Goal: Use online tool/utility: Utilize a website feature to perform a specific function

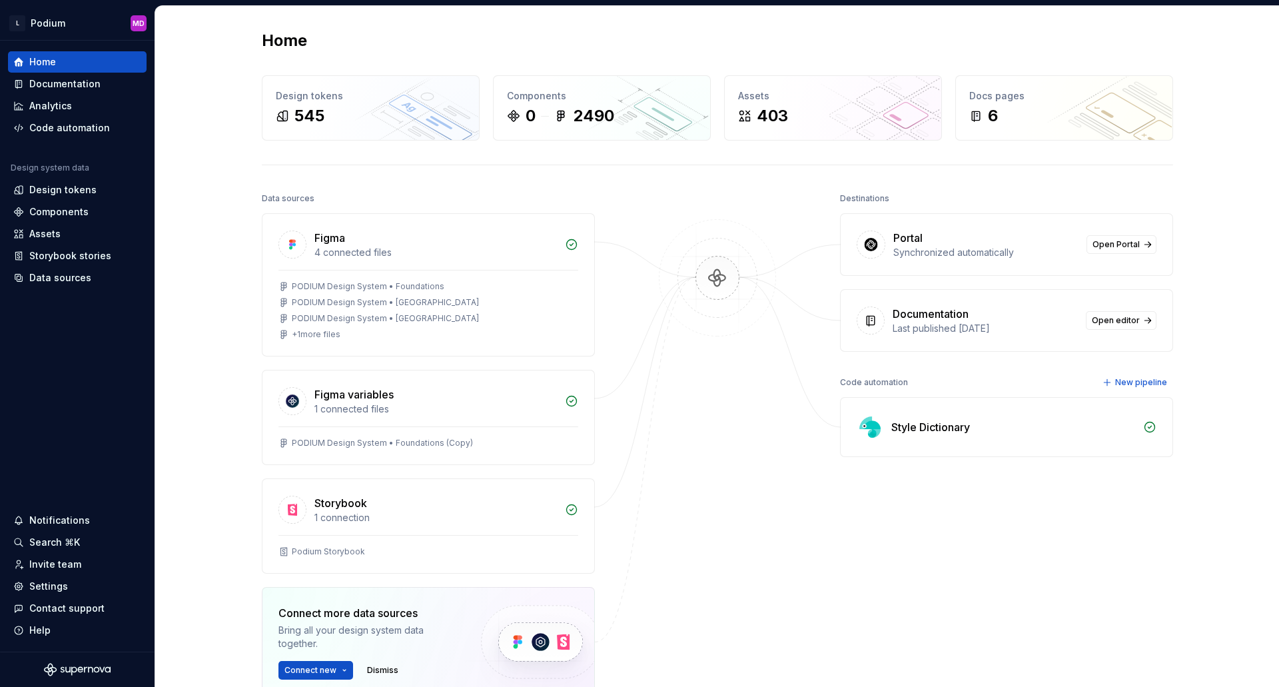
click at [740, 588] on div at bounding box center [717, 476] width 133 height 574
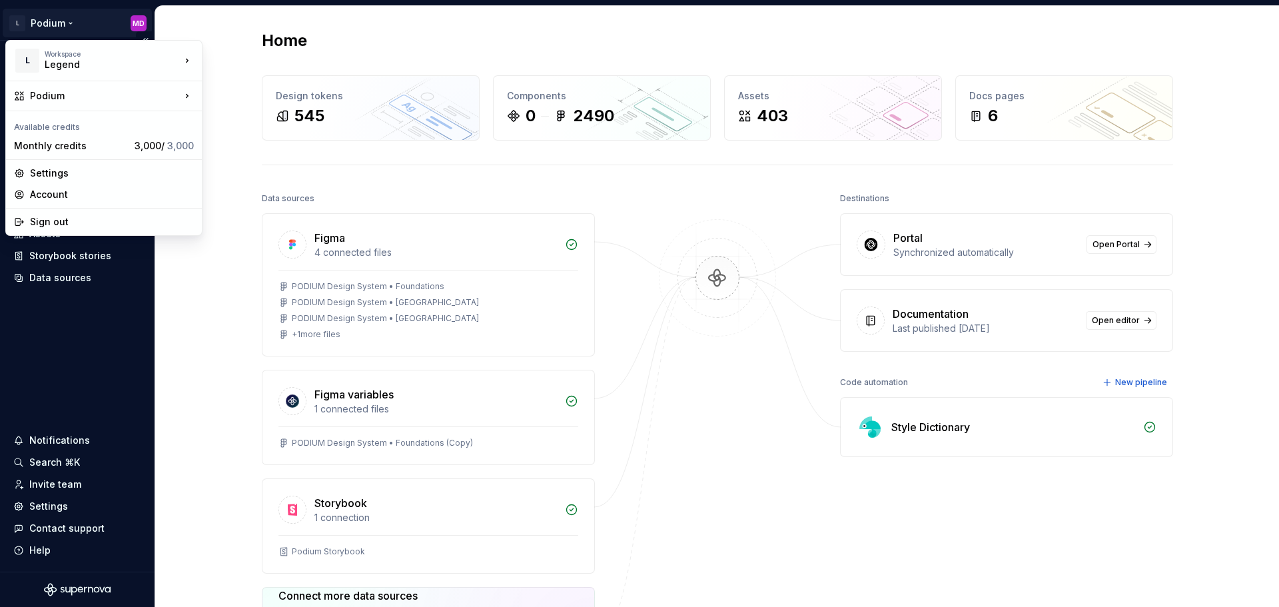
click at [49, 27] on html "L Podium MD Home Documentation Analytics Code automation Design system data Des…" at bounding box center [639, 303] width 1279 height 607
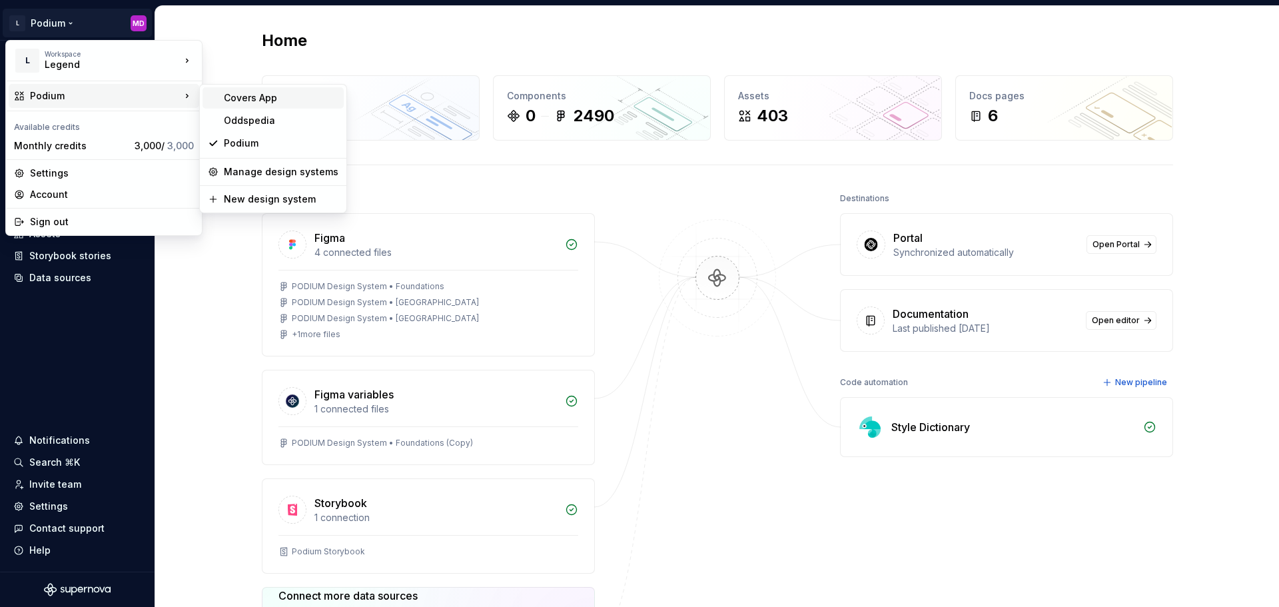
click at [230, 96] on div "Covers App" at bounding box center [281, 97] width 115 height 13
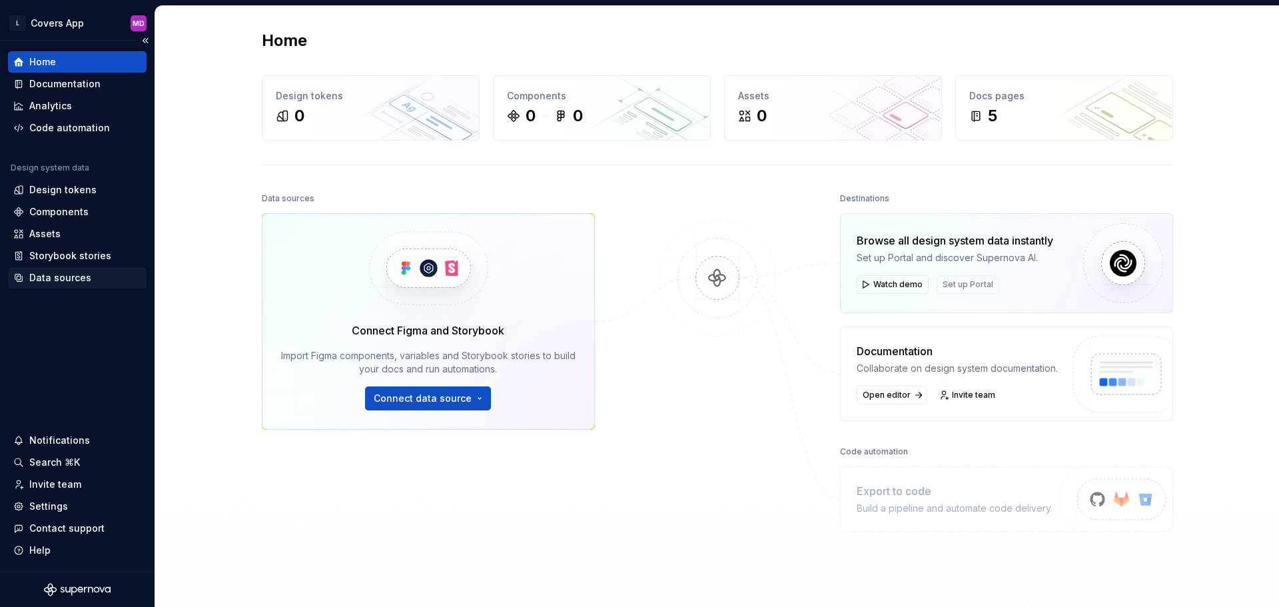
click at [41, 280] on div "Data sources" at bounding box center [60, 277] width 62 height 13
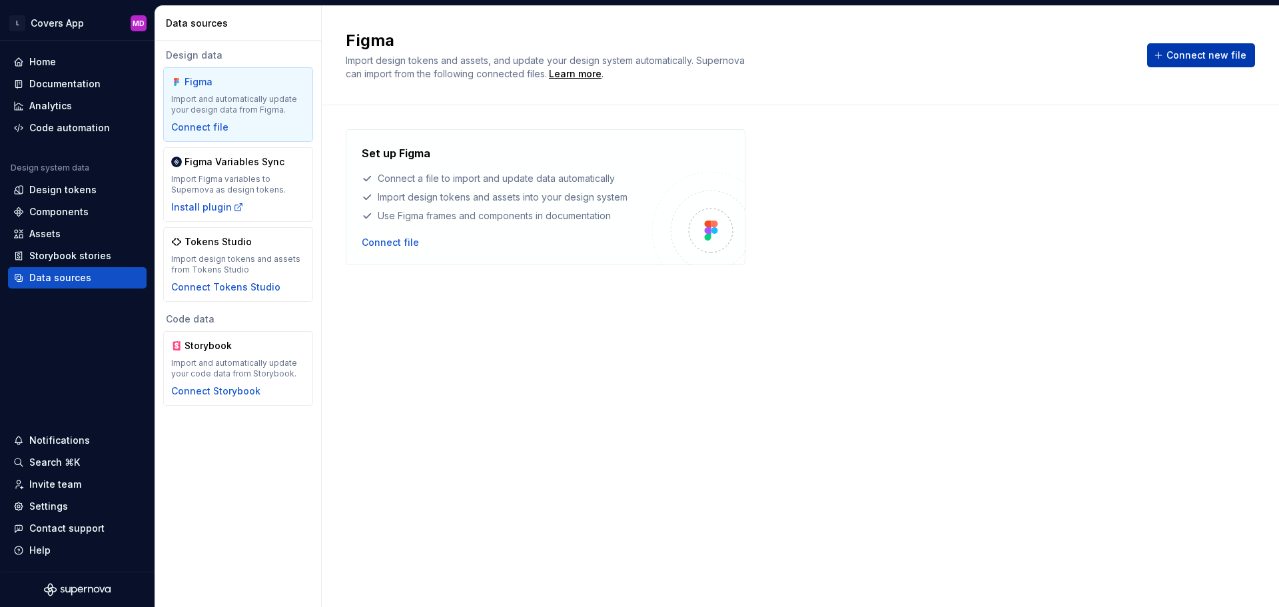
click at [1205, 51] on span "Connect new file" at bounding box center [1207, 55] width 80 height 13
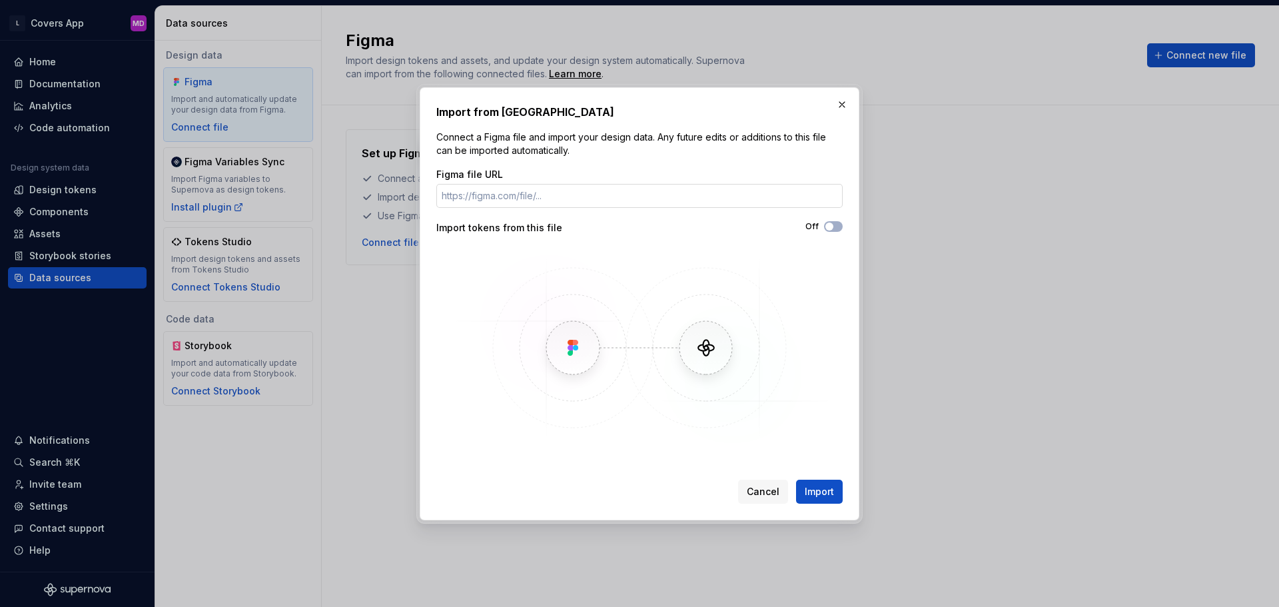
click at [546, 197] on input "Figma file URL" at bounding box center [639, 196] width 406 height 24
type input "https://www.figma.com/design/2VYkIsjWSyaRxEHMTuf3BE/Covers-App-%E2%80%A2-Design…"
click at [813, 489] on span "Import" at bounding box center [819, 491] width 29 height 13
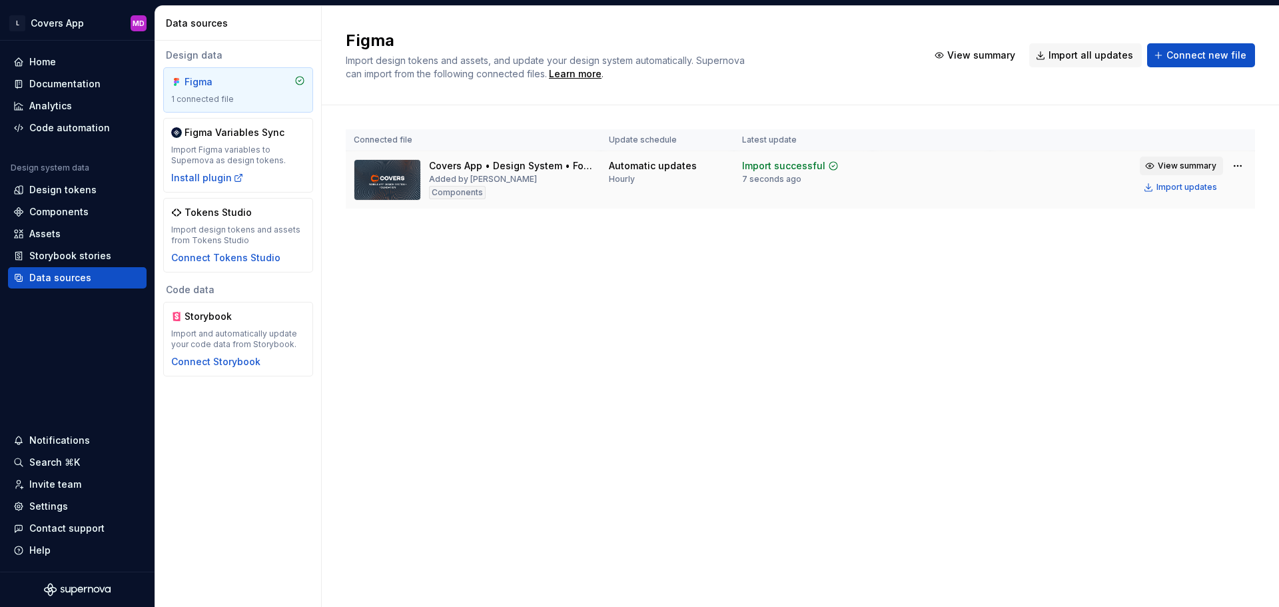
click at [1198, 163] on span "View summary" at bounding box center [1187, 166] width 59 height 11
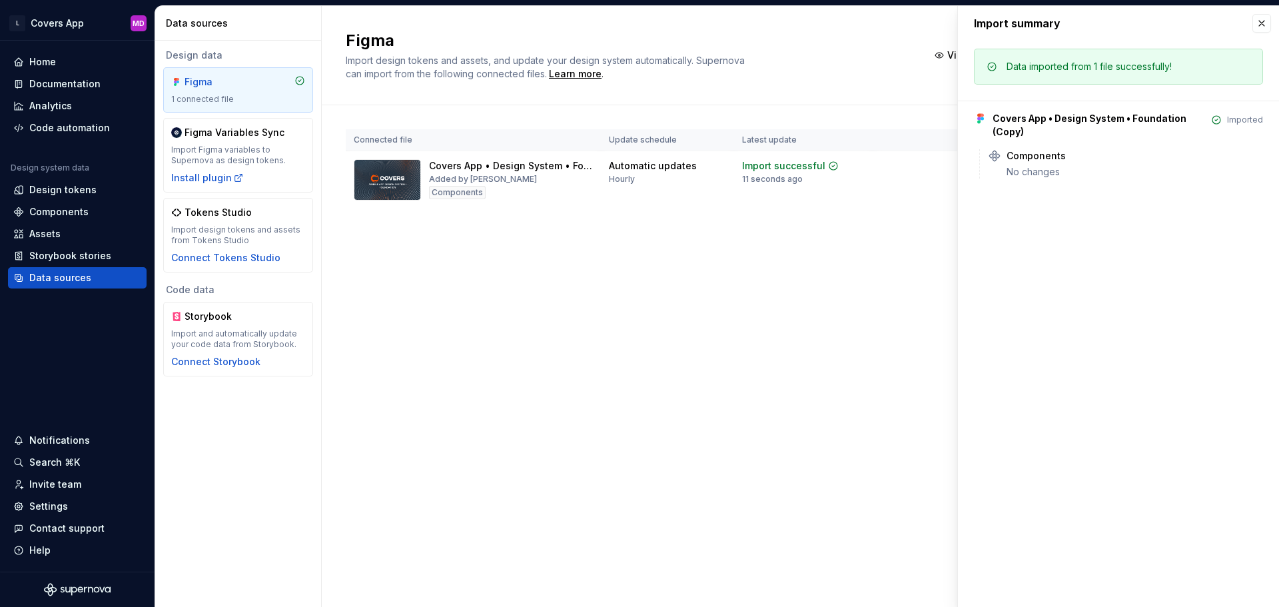
click at [446, 399] on div "Figma Import design tokens and assets, and update your design system automatica…" at bounding box center [800, 306] width 957 height 601
click at [1266, 24] on button "button" at bounding box center [1262, 23] width 19 height 19
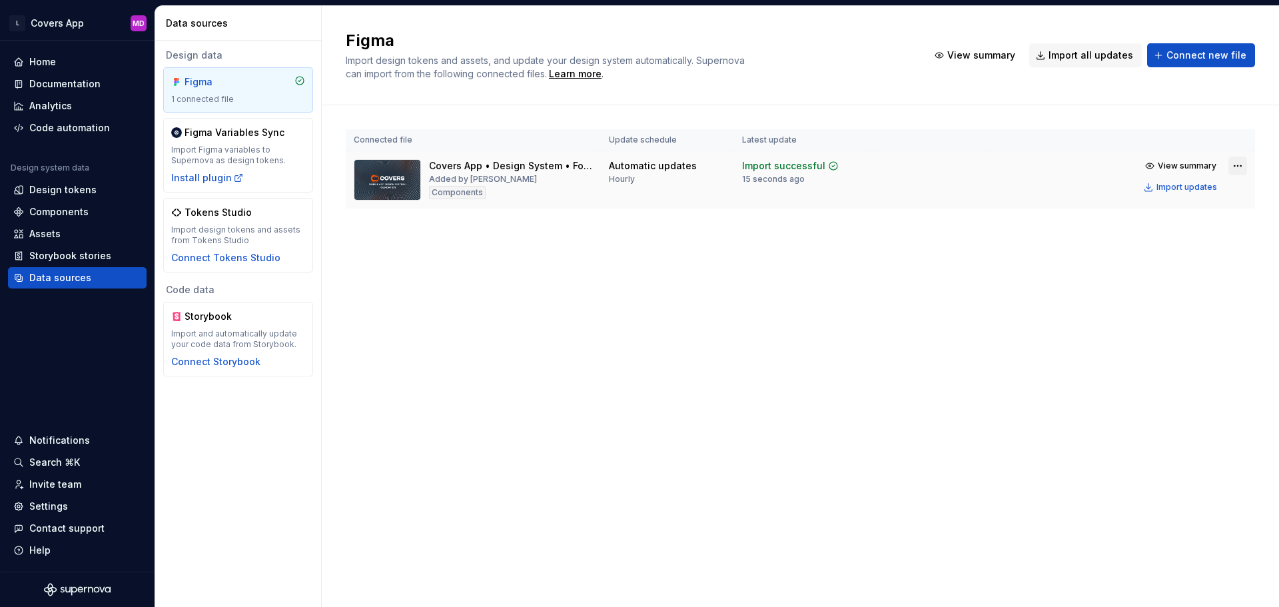
click at [1238, 164] on html "L Covers App MD Home Documentation Analytics Code automation Design system data…" at bounding box center [639, 303] width 1279 height 607
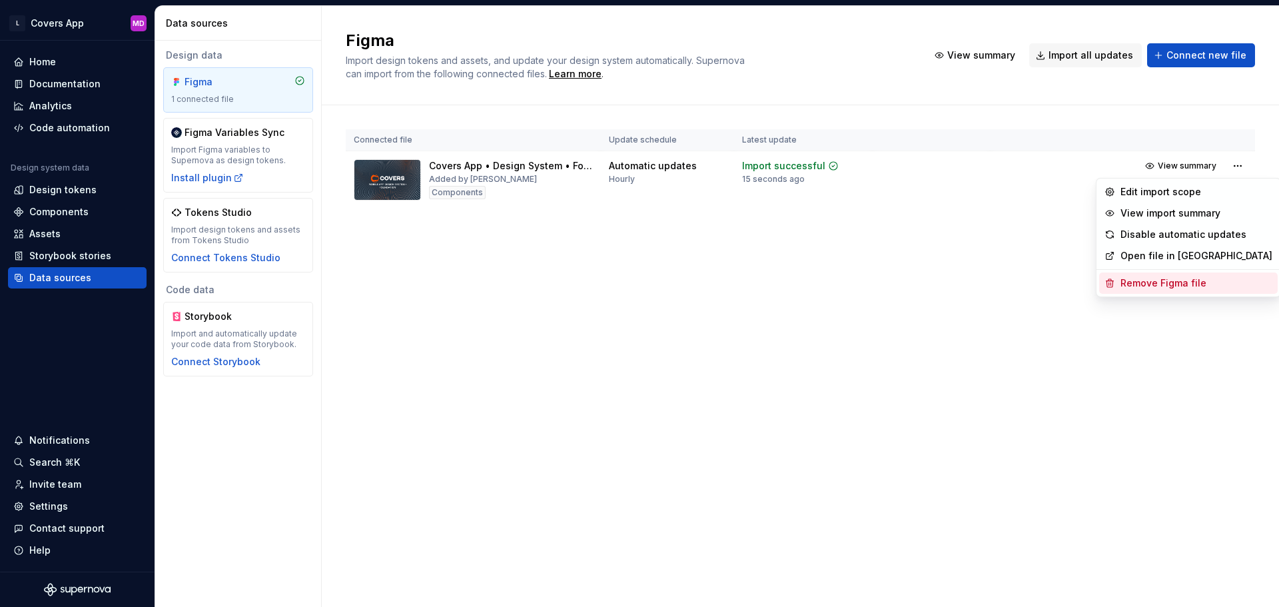
click at [1153, 286] on div "Remove Figma file" at bounding box center [1197, 282] width 152 height 13
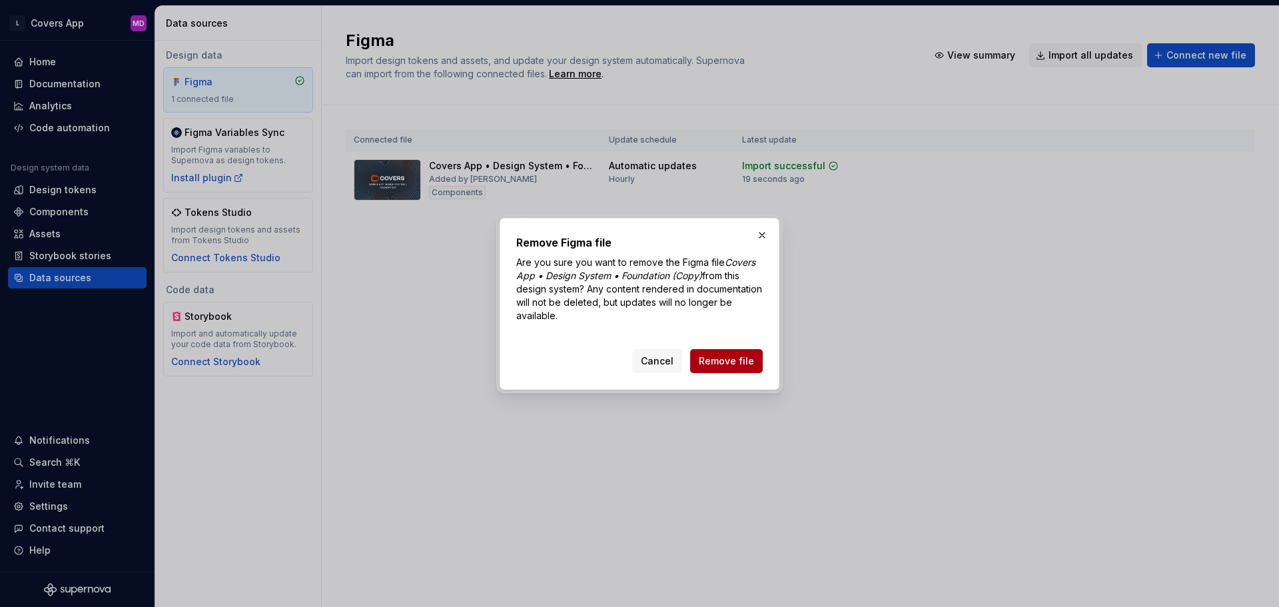
click at [731, 358] on span "Remove file" at bounding box center [726, 360] width 55 height 13
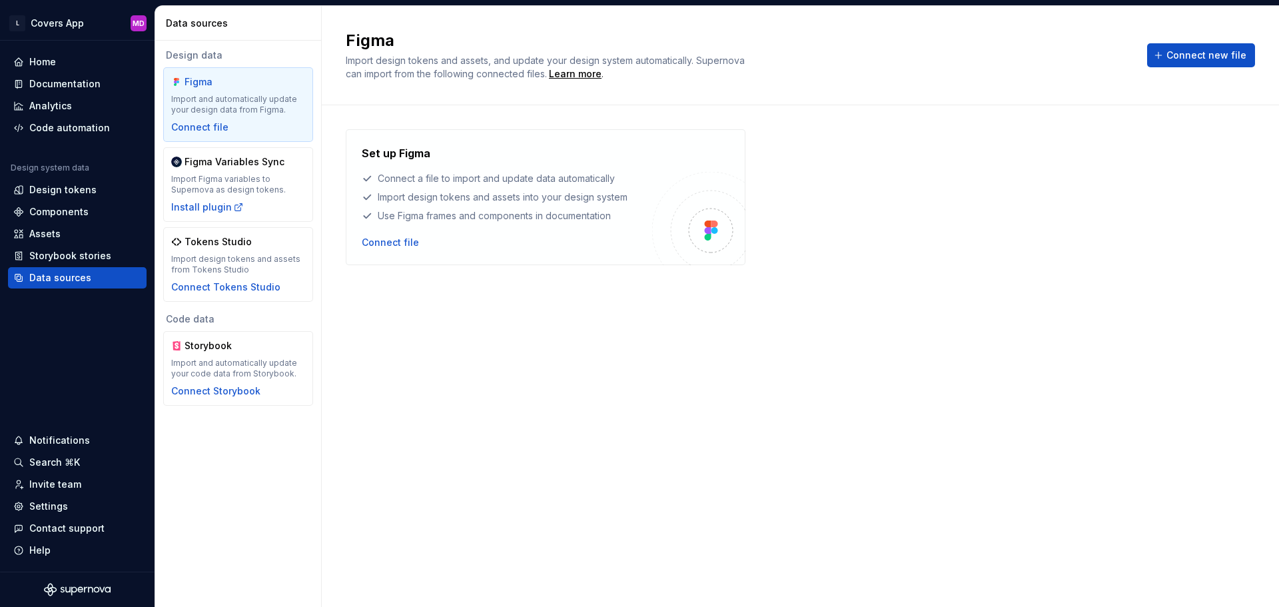
drag, startPoint x: 590, startPoint y: 422, endPoint x: 450, endPoint y: 336, distance: 163.9
click at [590, 422] on div "Set up Figma Connect a file to import and update data automatically Import desi…" at bounding box center [800, 342] width 909 height 427
click at [1209, 51] on span "Connect new file" at bounding box center [1207, 55] width 80 height 13
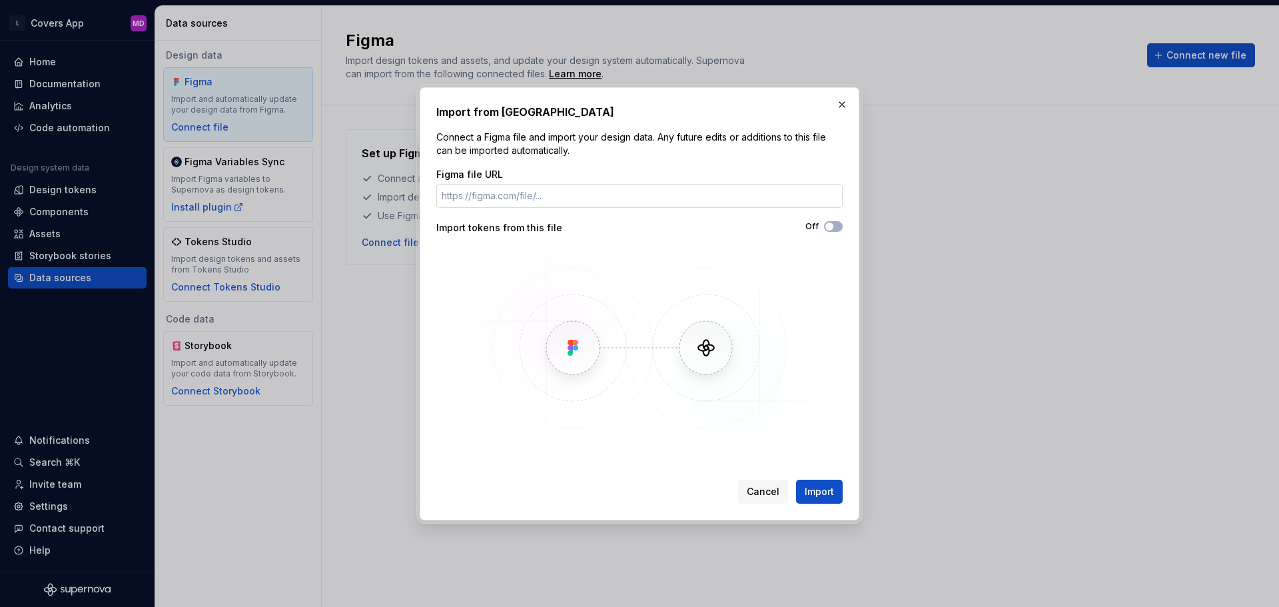
click at [544, 194] on input "Figma file URL" at bounding box center [639, 196] width 406 height 24
type input "https://www.figma.com/design/YcTlp7oBFaj0rQd423td5i/Covers-App-%E2%80%A2-Design…"
click at [823, 498] on span "Import" at bounding box center [819, 491] width 29 height 13
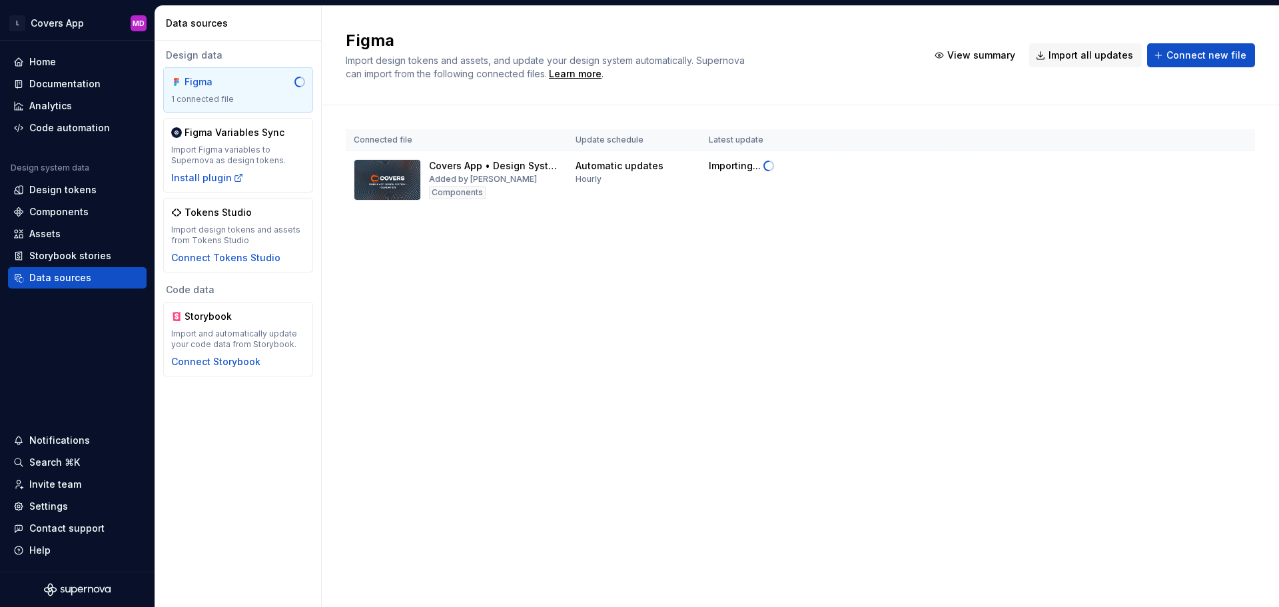
click at [690, 289] on div "Figma Import design tokens and assets, and update your design system automatica…" at bounding box center [800, 306] width 957 height 601
click at [1199, 52] on span "Connect new file" at bounding box center [1207, 55] width 80 height 13
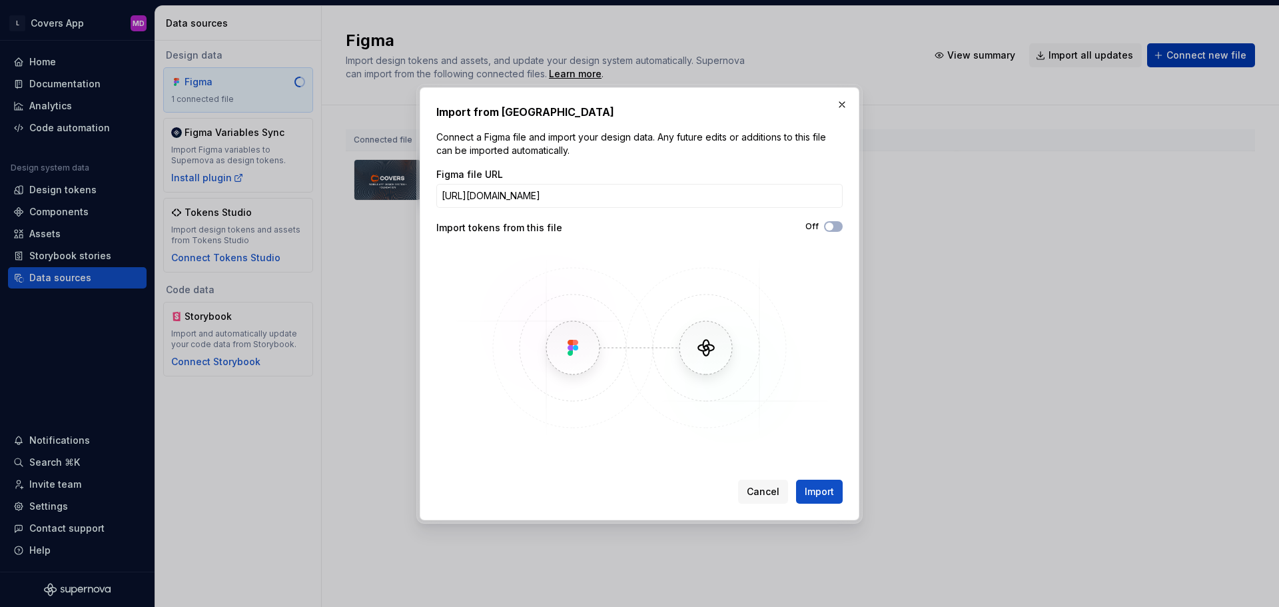
scroll to position [0, 339]
type input "https://www.figma.com/design/LJyMZJzey4xl3Me9bOnIxj/Covers-App-%E2%80%A2-Design…"
click at [818, 492] on span "Import" at bounding box center [819, 491] width 29 height 13
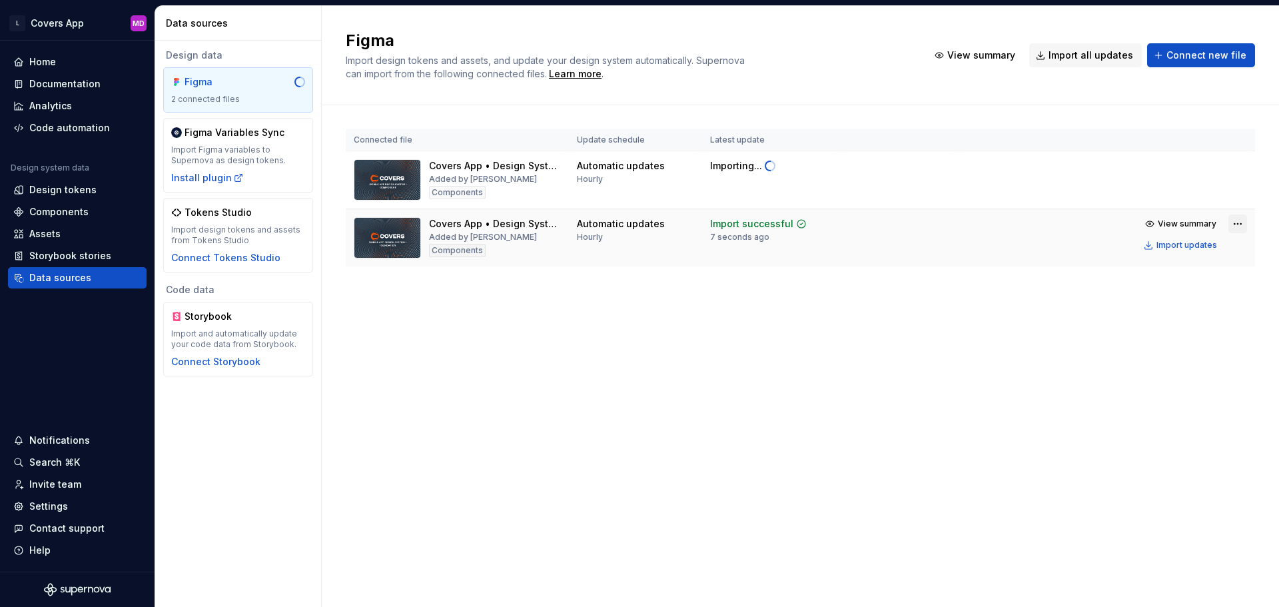
click at [1233, 220] on html "L Covers App MD Home Documentation Analytics Code automation Design system data…" at bounding box center [639, 303] width 1279 height 607
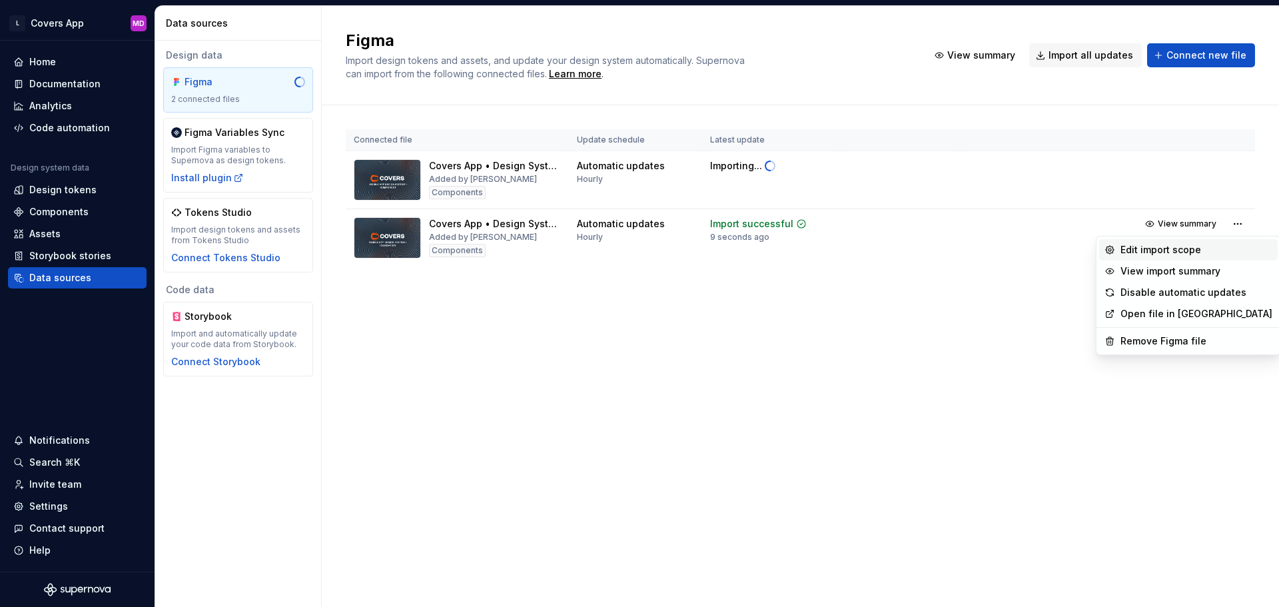
click at [1163, 246] on div "Edit import scope" at bounding box center [1197, 249] width 152 height 13
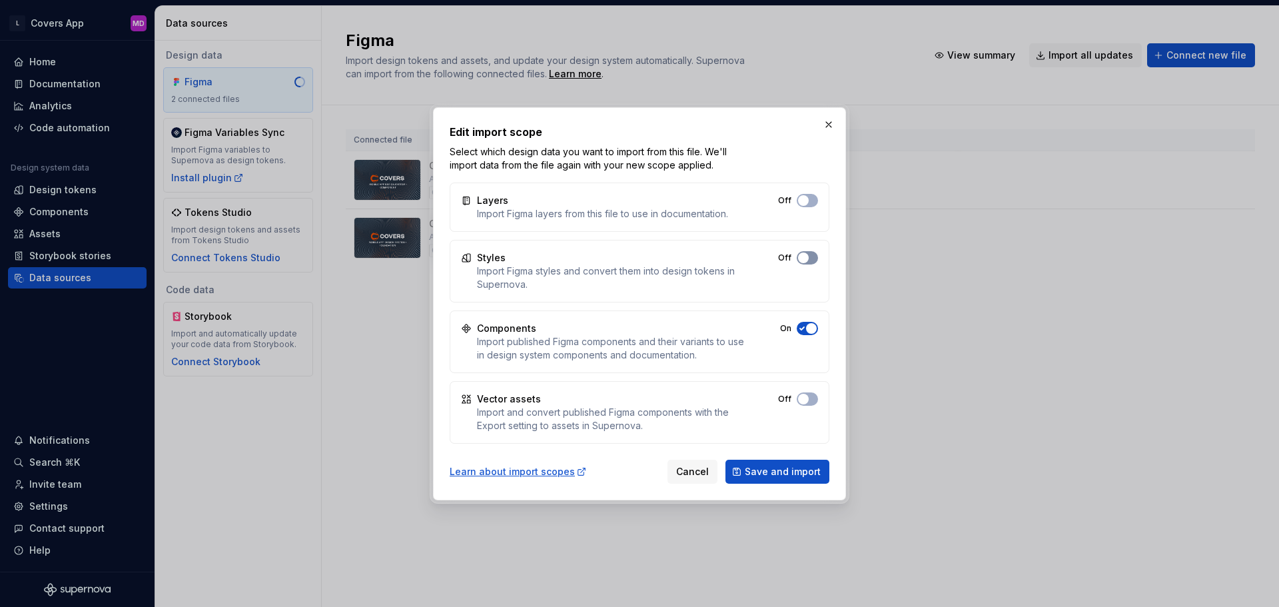
click at [811, 262] on button "Off" at bounding box center [807, 257] width 21 height 13
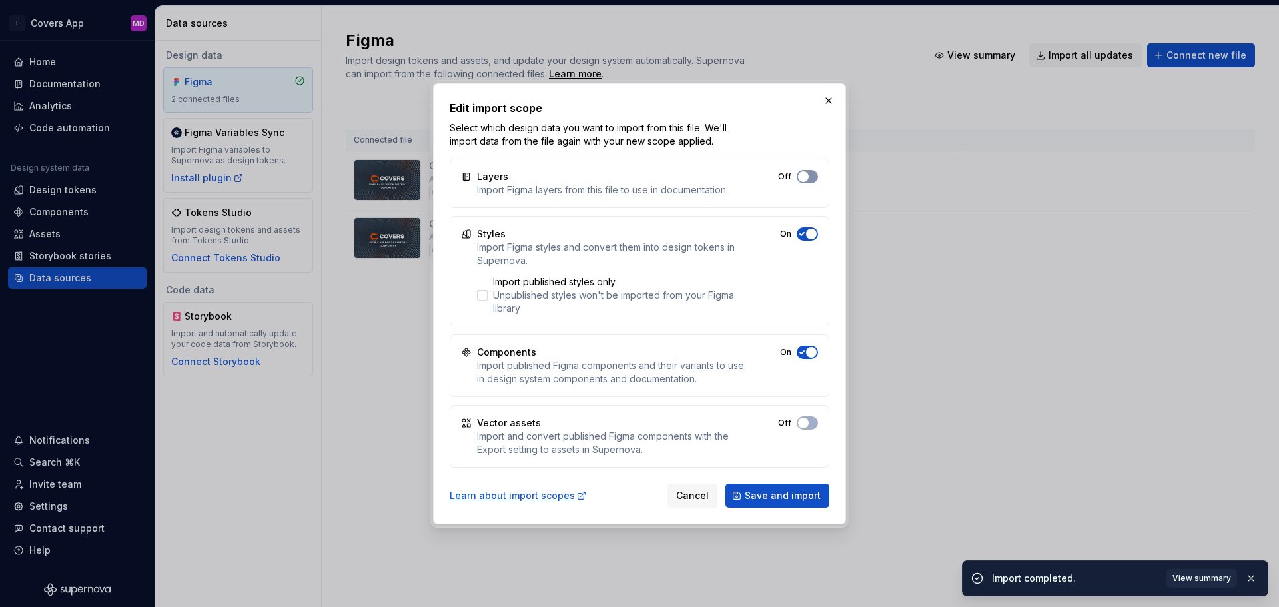
click at [813, 177] on button "Off" at bounding box center [807, 176] width 21 height 13
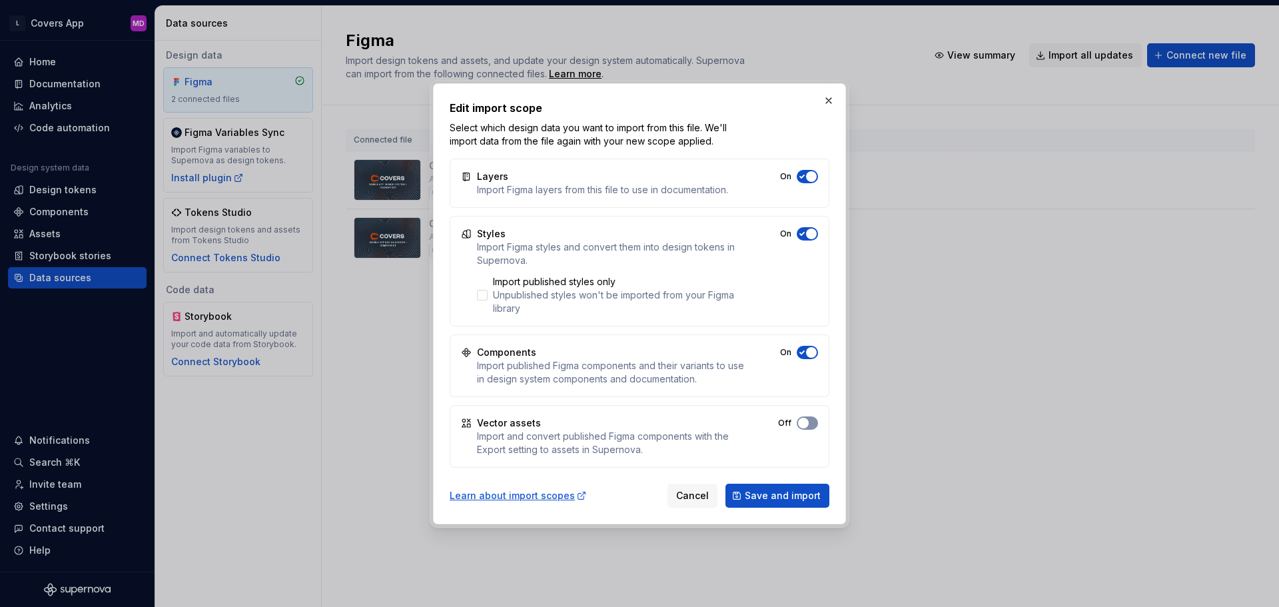
click at [803, 424] on span "button" at bounding box center [803, 423] width 11 height 11
click at [817, 498] on span "Save and import" at bounding box center [783, 495] width 76 height 13
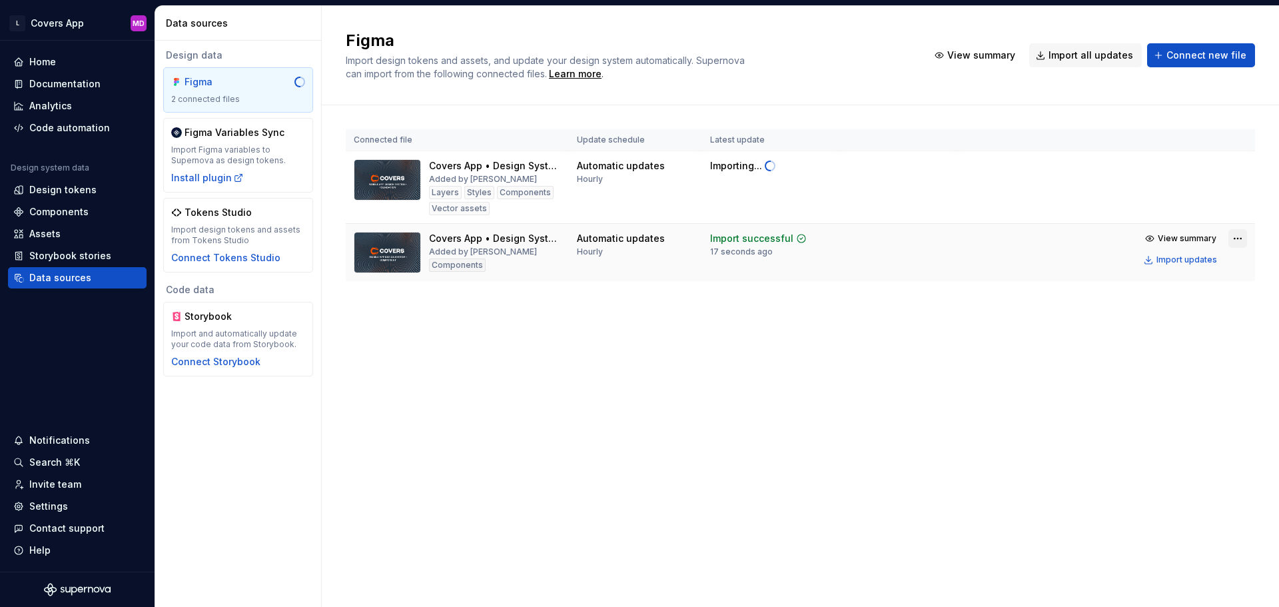
click at [1239, 239] on html "L Covers App MD Home Documentation Analytics Code automation Design system data…" at bounding box center [639, 303] width 1279 height 607
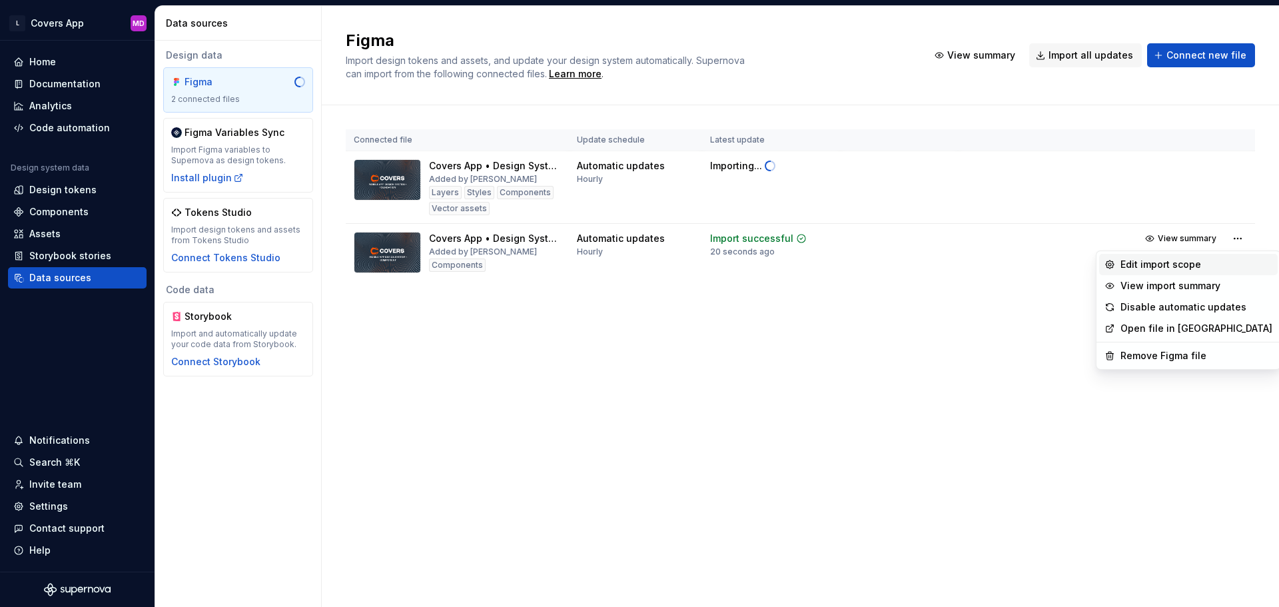
click at [1175, 264] on div "Edit import scope" at bounding box center [1197, 264] width 152 height 13
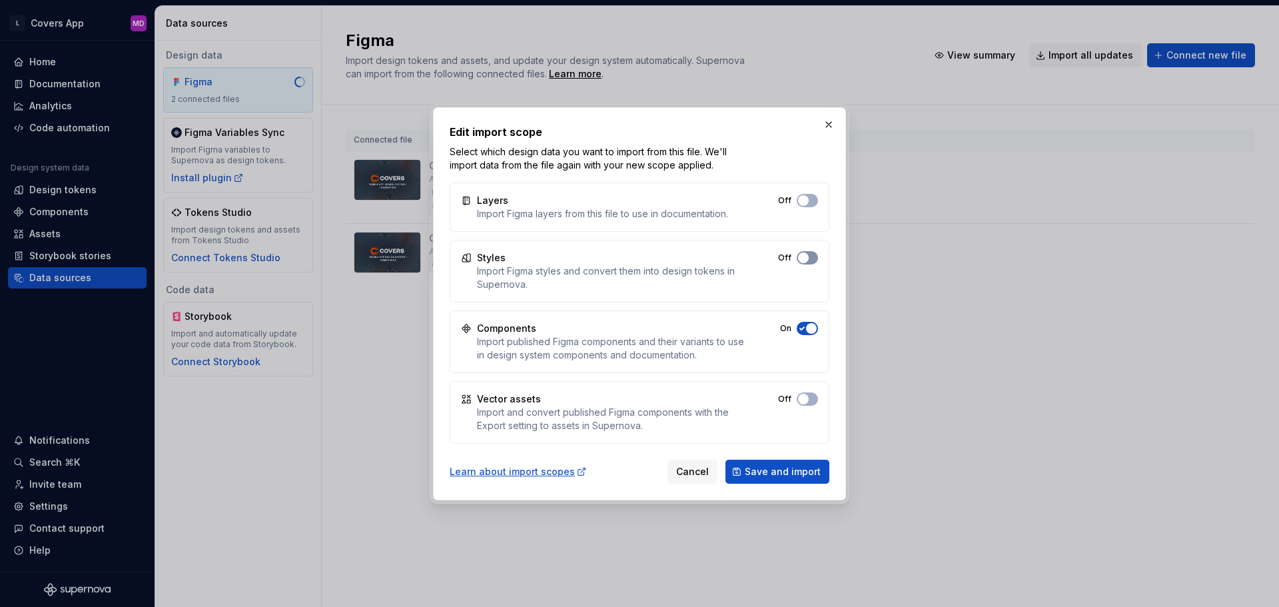
click at [807, 260] on span "button" at bounding box center [803, 258] width 11 height 11
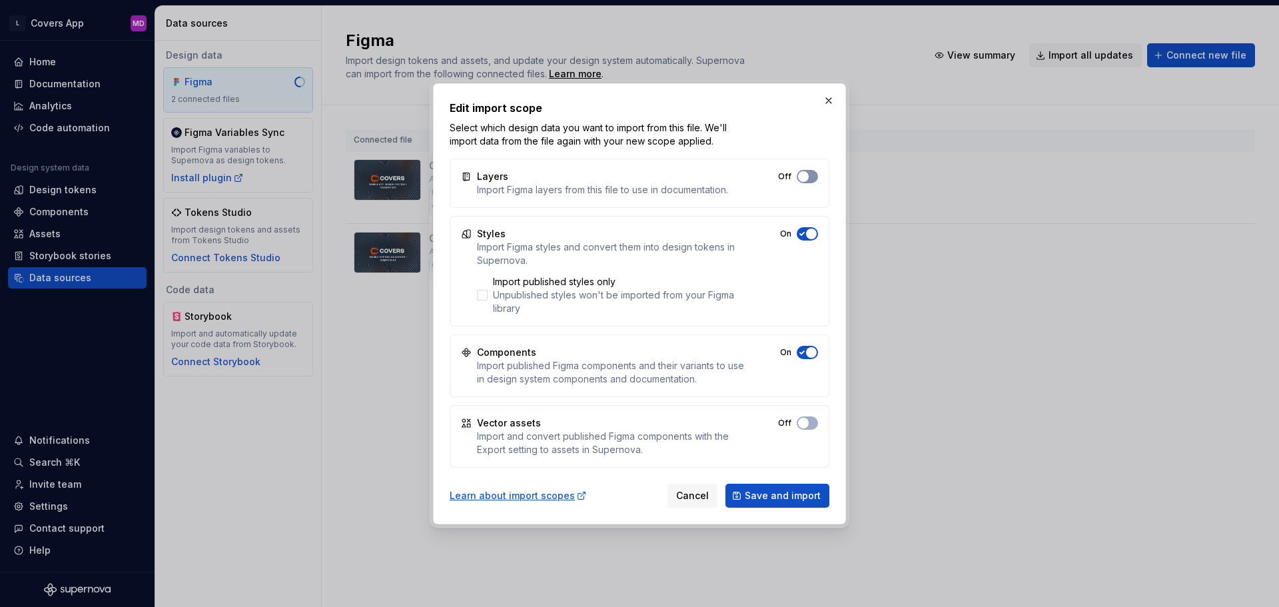
click at [806, 178] on span "button" at bounding box center [803, 176] width 11 height 11
click at [809, 427] on button "On" at bounding box center [807, 422] width 21 height 13
click at [785, 489] on span "Save and import" at bounding box center [783, 495] width 76 height 13
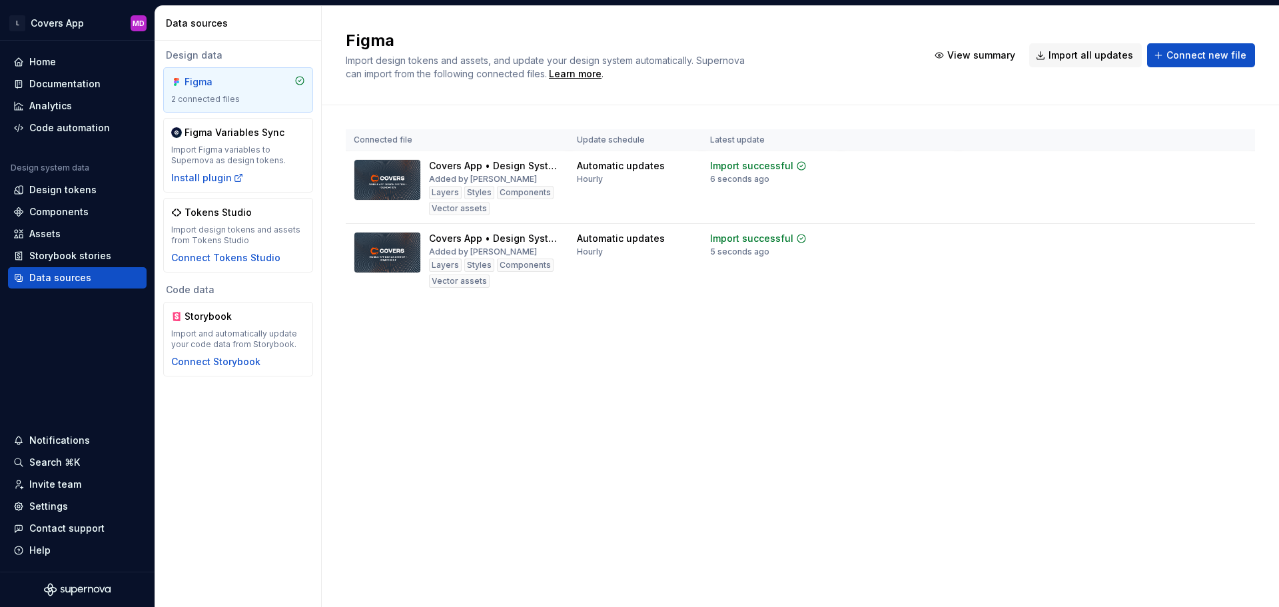
click at [550, 440] on div "Figma Import design tokens and assets, and update your design system automatica…" at bounding box center [800, 306] width 957 height 601
click at [61, 187] on div "Design tokens" at bounding box center [62, 189] width 67 height 13
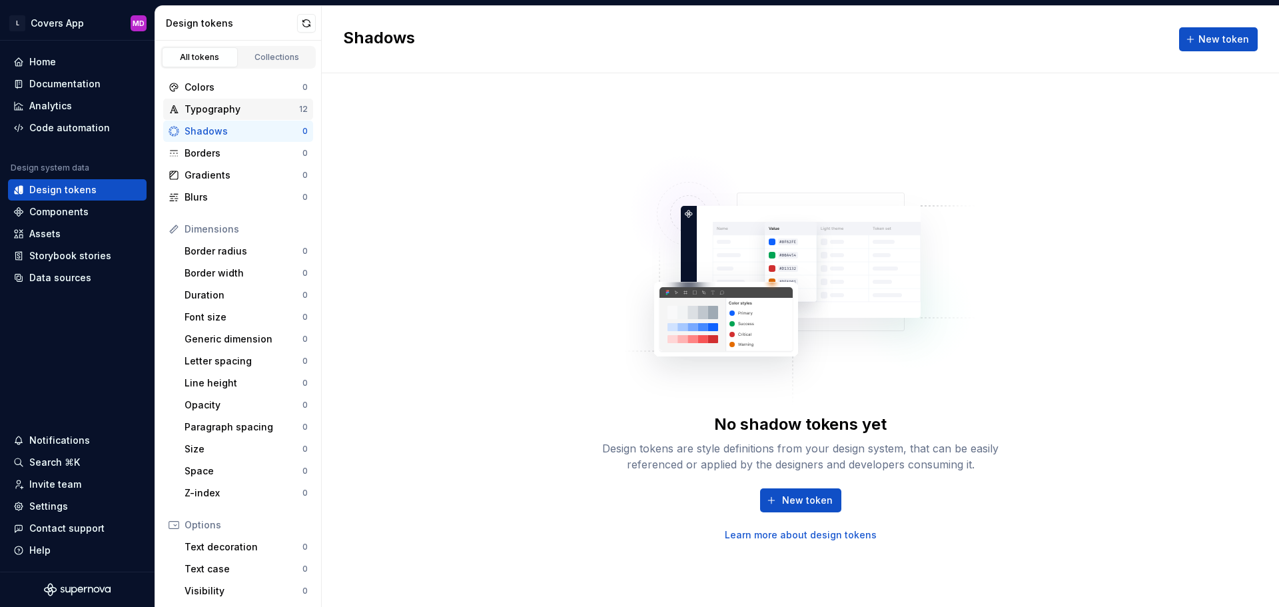
click at [209, 105] on div "Typography" at bounding box center [242, 109] width 115 height 13
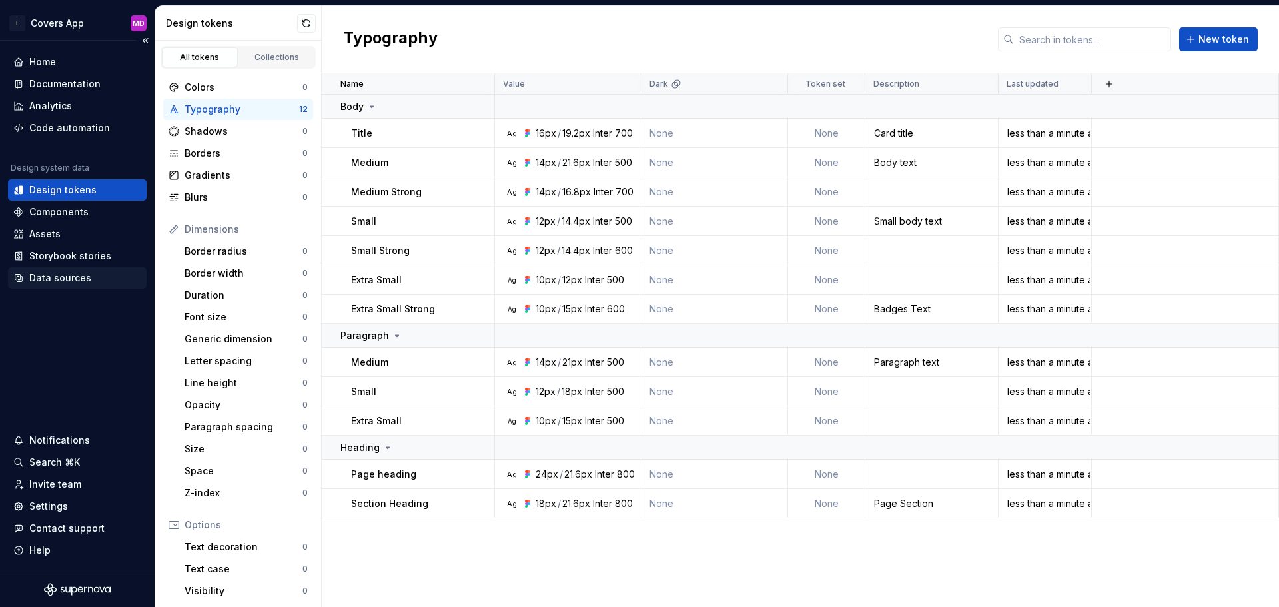
click at [67, 278] on div "Data sources" at bounding box center [60, 277] width 62 height 13
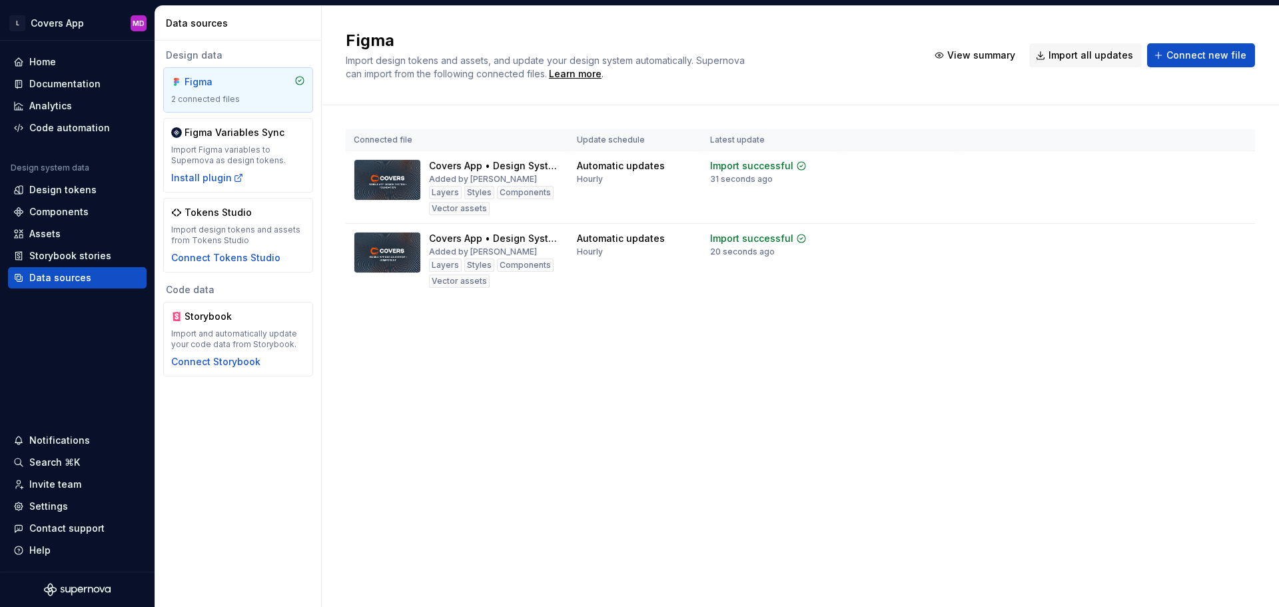
click at [769, 434] on div "Figma Import design tokens and assets, and update your design system automatica…" at bounding box center [800, 306] width 957 height 601
click at [813, 422] on div "Figma Import design tokens and assets, and update your design system automatica…" at bounding box center [800, 306] width 957 height 601
click at [75, 26] on html "L Covers App MD Home Documentation Analytics Code automation Design system data…" at bounding box center [639, 303] width 1279 height 607
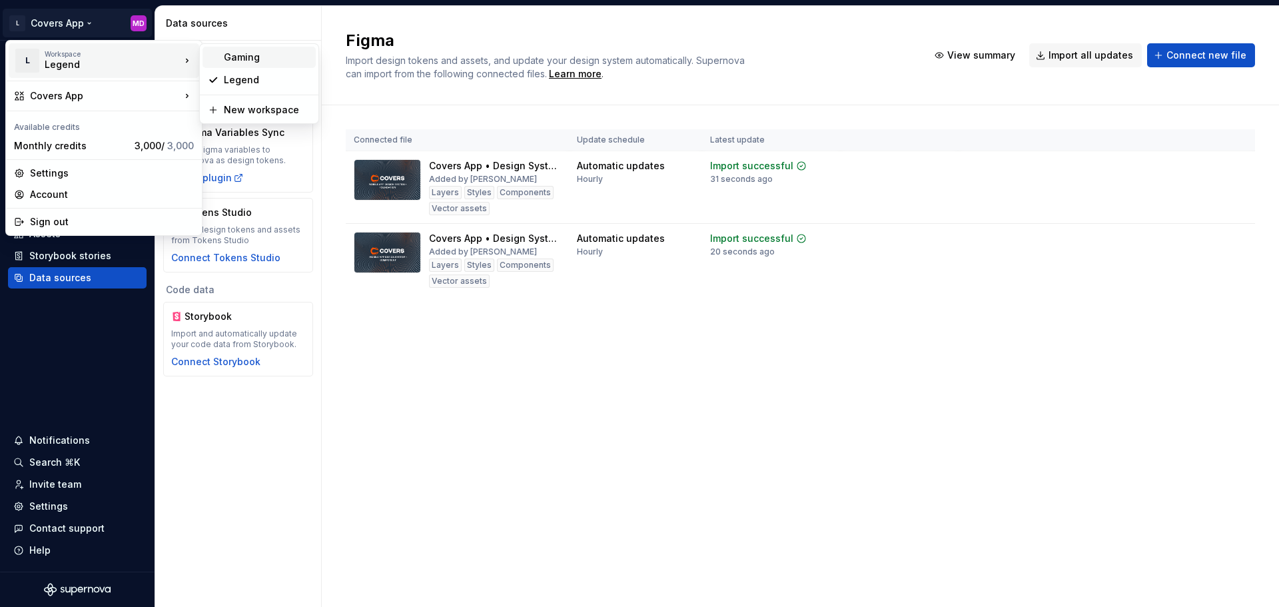
click at [242, 63] on div "Gaming" at bounding box center [267, 57] width 87 height 13
